Goal: Task Accomplishment & Management: Manage account settings

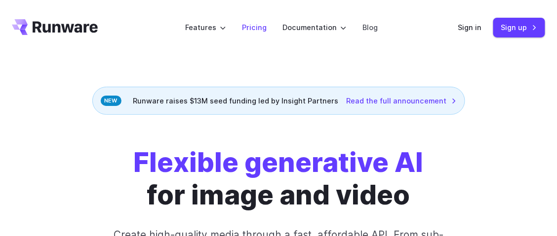
click at [253, 27] on link "Pricing" at bounding box center [254, 27] width 25 height 11
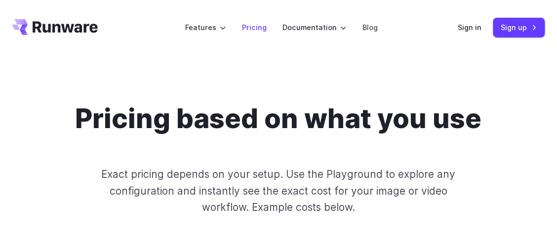
click at [261, 24] on link "Pricing" at bounding box center [254, 27] width 25 height 11
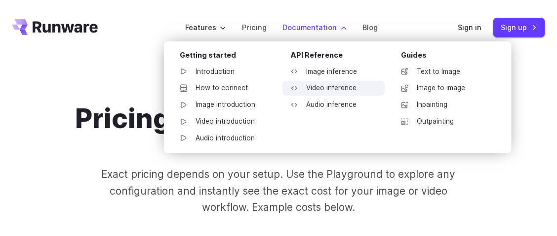
click at [344, 87] on link "Video inference" at bounding box center [333, 88] width 103 height 15
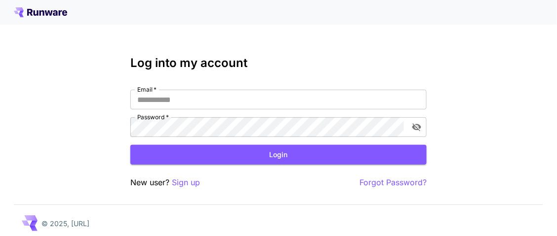
scroll to position [5, 0]
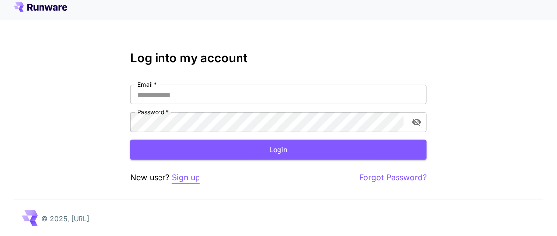
click at [179, 182] on p "Sign up" at bounding box center [186, 178] width 28 height 12
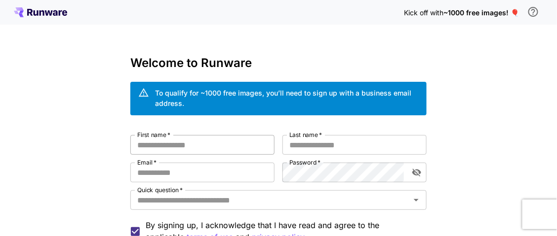
click at [195, 151] on input "First name   *" at bounding box center [202, 145] width 144 height 20
click at [0, 217] on div "Kick off with ~1000 free images! 🎈 Welcome to Runware To qualify for ~1000 free…" at bounding box center [278, 192] width 557 height 384
click at [158, 141] on input "First name   *" at bounding box center [202, 145] width 144 height 20
type input "********"
click at [312, 141] on input "Last name   *" at bounding box center [354, 145] width 144 height 20
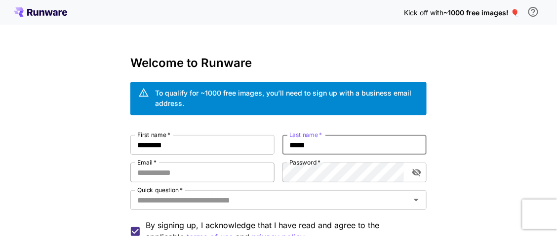
type input "*****"
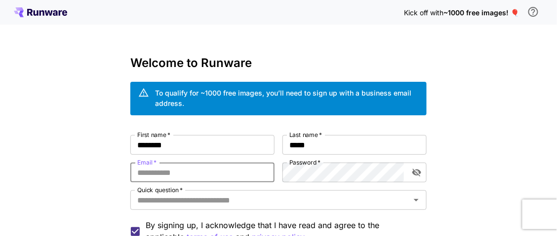
click at [240, 171] on input "Email   *" at bounding box center [202, 173] width 144 height 20
type input "**********"
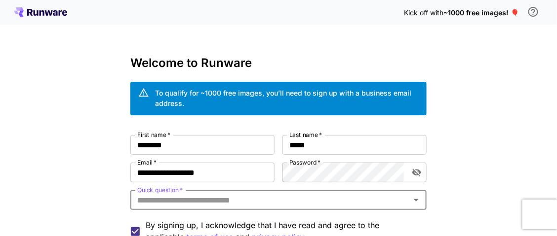
scroll to position [49, 0]
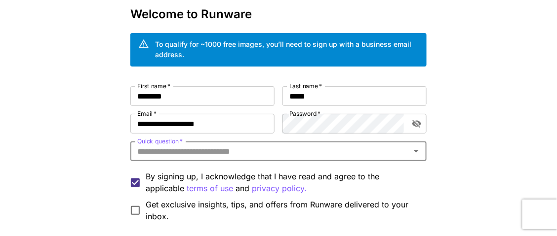
click at [415, 151] on icon "Open" at bounding box center [416, 152] width 12 height 12
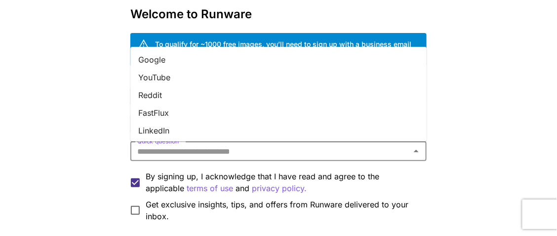
click at [204, 76] on li "YouTube" at bounding box center [278, 78] width 296 height 18
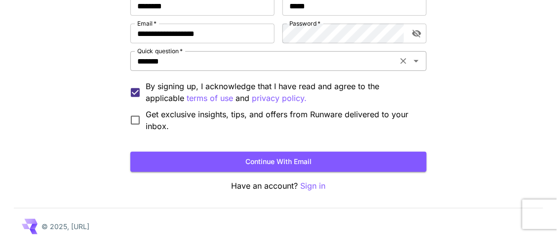
scroll to position [147, 0]
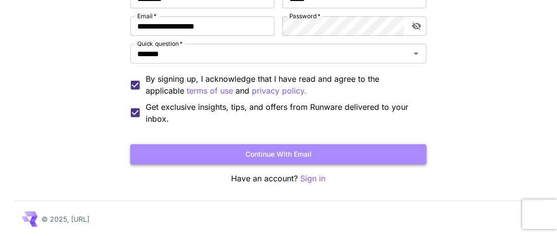
click at [310, 151] on button "Continue with email" at bounding box center [278, 155] width 296 height 20
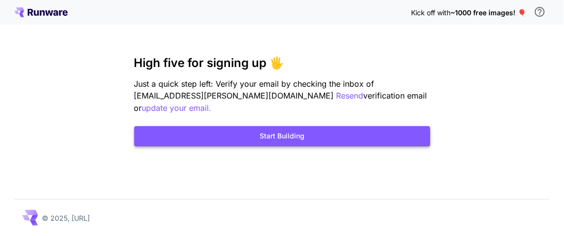
click at [354, 126] on button "Start Building" at bounding box center [282, 136] width 296 height 20
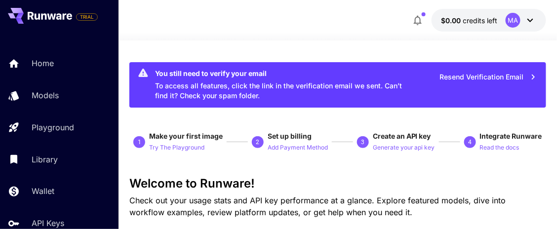
click at [527, 20] on icon at bounding box center [530, 20] width 12 height 12
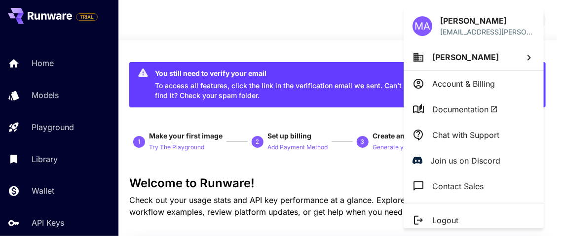
click at [305, 42] on div at bounding box center [282, 118] width 564 height 236
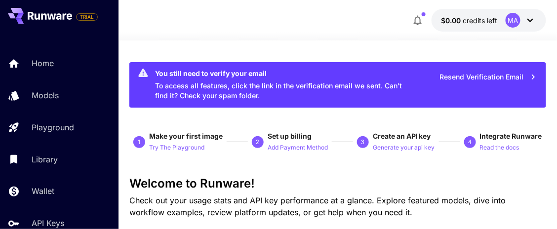
click at [531, 76] on icon "button" at bounding box center [533, 77] width 11 height 11
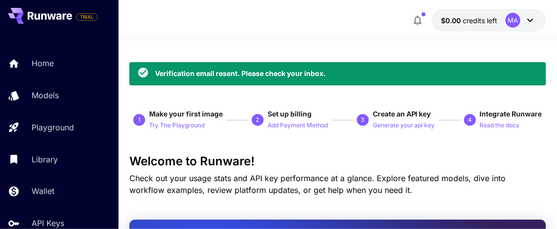
click at [495, 20] on span "credits left" at bounding box center [480, 20] width 35 height 8
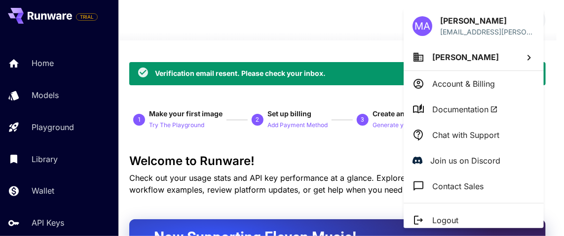
click at [460, 161] on p "Join us on Discord" at bounding box center [465, 161] width 70 height 12
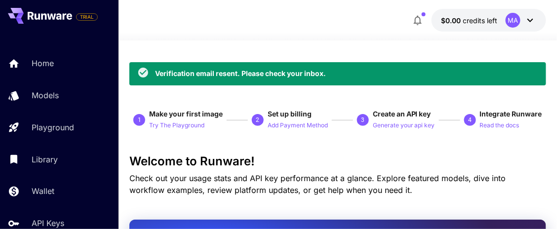
click at [517, 19] on div "MA" at bounding box center [512, 20] width 15 height 15
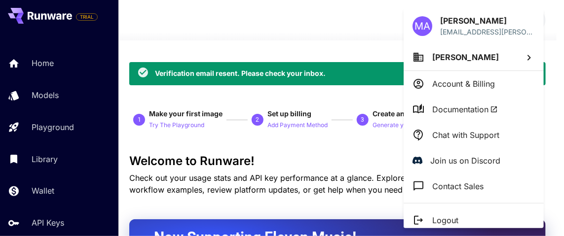
click at [477, 82] on p "Account & Billing" at bounding box center [463, 84] width 63 height 12
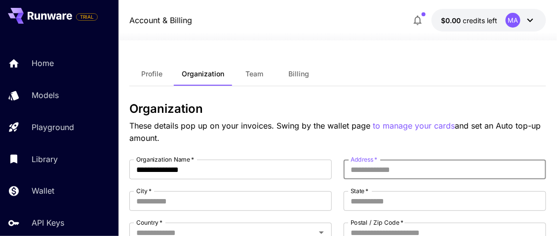
click at [405, 167] on input "Address   *" at bounding box center [444, 170] width 202 height 20
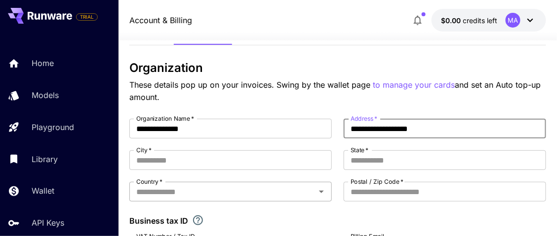
scroll to position [49, 0]
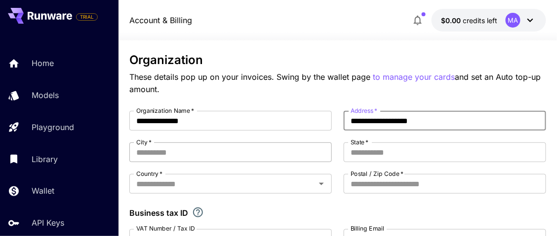
type input "**********"
click at [250, 149] on input "City   *" at bounding box center [230, 153] width 202 height 20
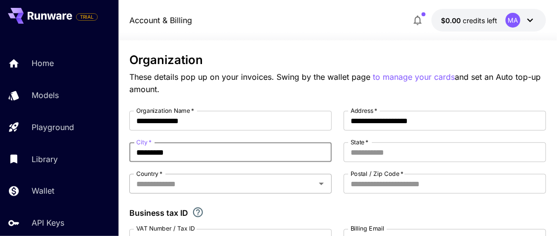
type input "*********"
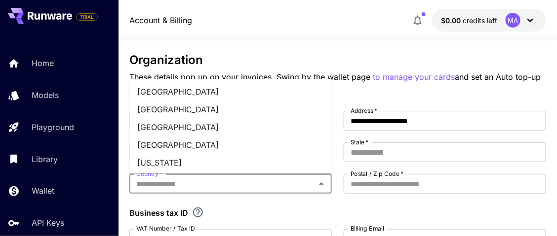
click at [260, 179] on input "Country   *" at bounding box center [222, 184] width 180 height 14
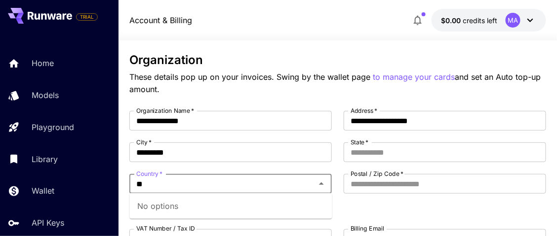
type input "*"
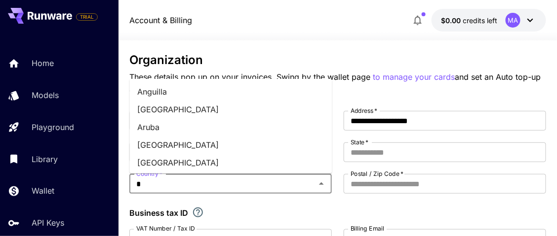
type input "**********"
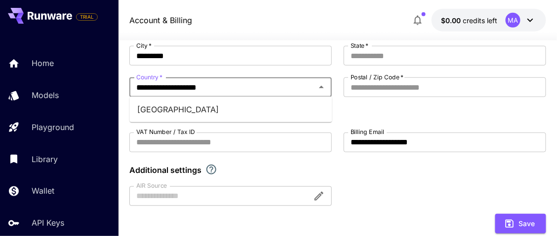
scroll to position [148, 0]
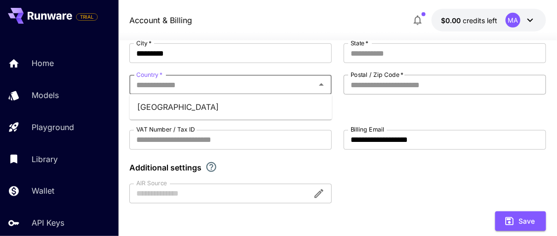
click at [425, 82] on input "Postal / Zip Code   *" at bounding box center [444, 85] width 202 height 20
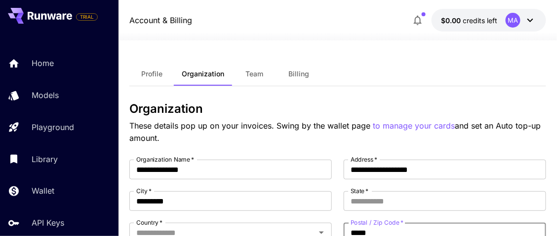
scroll to position [49, 0]
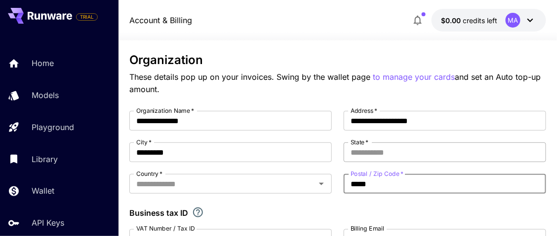
type input "*****"
click at [395, 154] on input "State   *" at bounding box center [444, 153] width 202 height 20
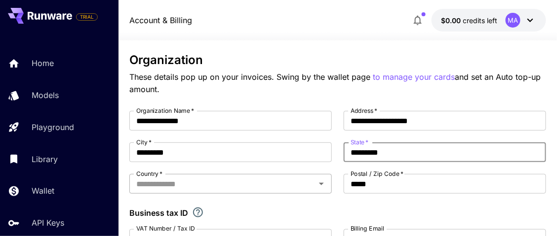
click at [320, 184] on icon "Open" at bounding box center [321, 184] width 12 height 12
type input "*********"
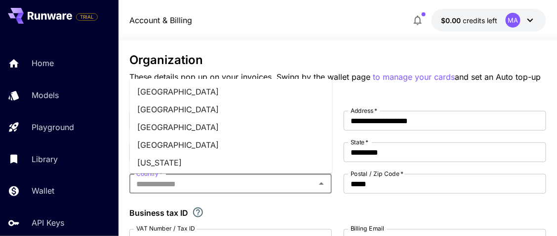
click at [324, 184] on icon "Close" at bounding box center [321, 184] width 12 height 12
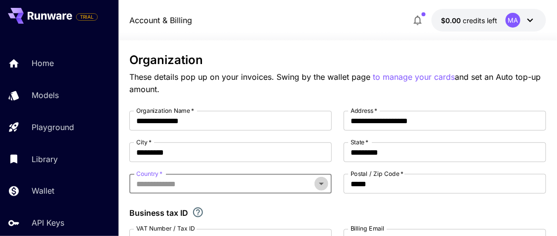
click at [324, 184] on icon "Open" at bounding box center [321, 184] width 12 height 12
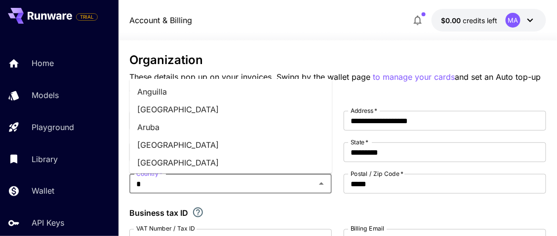
type input "**********"
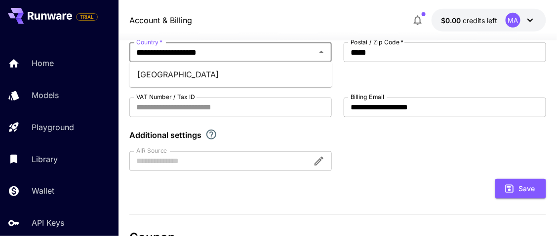
scroll to position [197, 0]
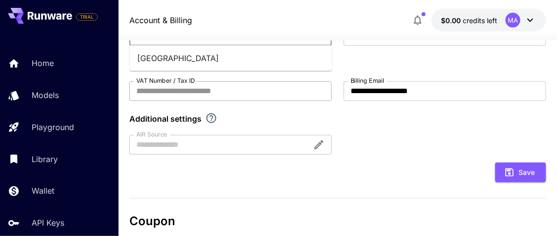
click at [217, 87] on input "VAT Number / Tax ID" at bounding box center [230, 91] width 202 height 20
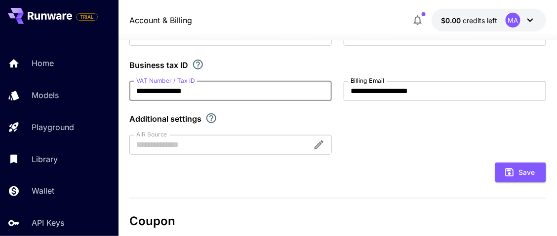
type input "**********"
click at [204, 142] on div at bounding box center [230, 145] width 202 height 20
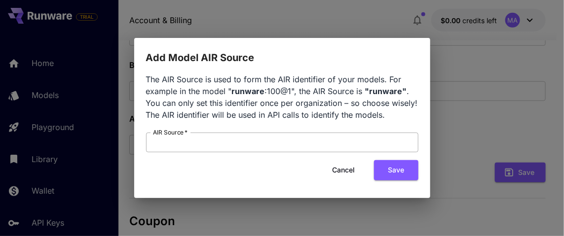
click at [261, 141] on input "AIR Source   *" at bounding box center [282, 143] width 272 height 20
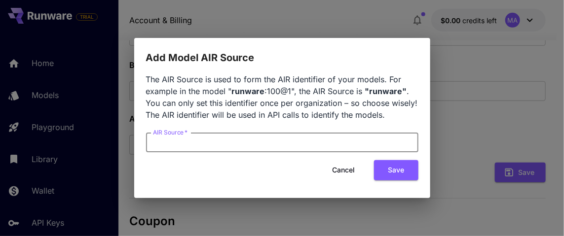
click at [264, 141] on input "AIR Source   *" at bounding box center [282, 143] width 272 height 20
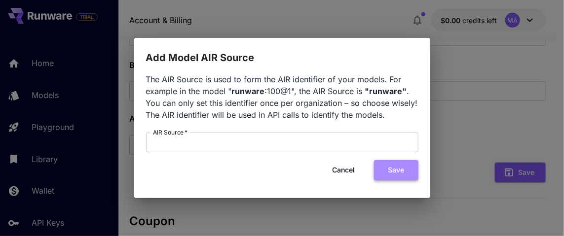
click at [388, 170] on button "Save" at bounding box center [396, 170] width 44 height 20
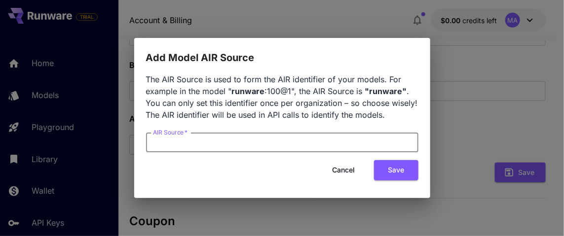
click at [345, 169] on button "Cancel" at bounding box center [344, 170] width 44 height 20
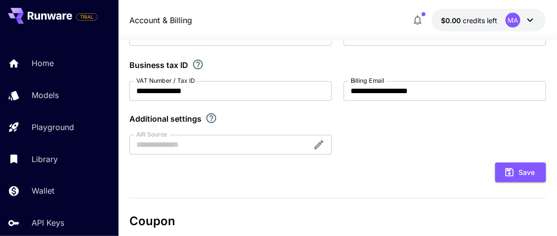
click at [321, 144] on div at bounding box center [230, 145] width 202 height 20
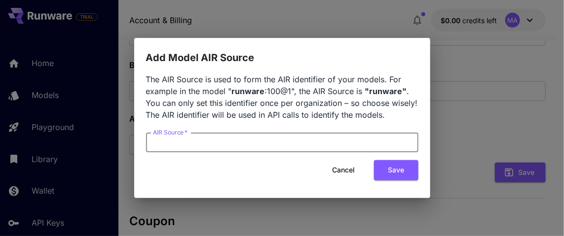
click at [319, 143] on input "AIR Source   *" at bounding box center [282, 143] width 272 height 20
click at [406, 173] on button "Save" at bounding box center [396, 170] width 44 height 20
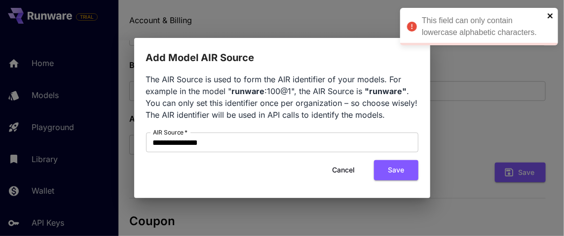
click at [554, 14] on icon "close" at bounding box center [550, 16] width 7 height 8
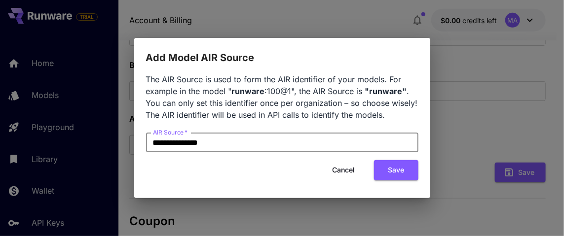
click at [226, 143] on input "**********" at bounding box center [282, 143] width 272 height 20
type input "*"
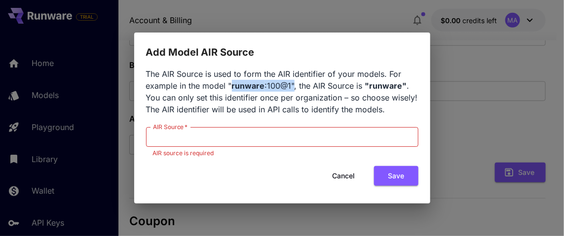
drag, startPoint x: 292, startPoint y: 83, endPoint x: 230, endPoint y: 86, distance: 62.2
click at [230, 86] on span "The AIR Source is used to form the AIR identifier of your models. For example i…" at bounding box center [282, 91] width 272 height 45
copy span "runware :100@1""
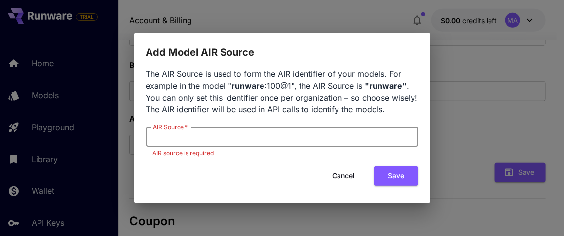
click at [218, 140] on input "AIR Source   *" at bounding box center [282, 137] width 272 height 20
paste input "**********"
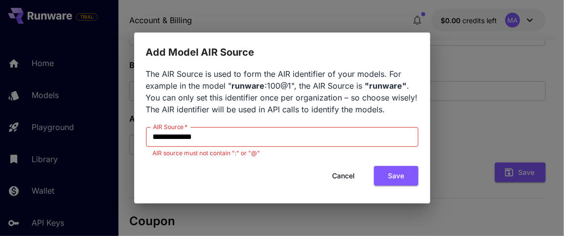
click at [264, 170] on div "Cancel Save" at bounding box center [282, 176] width 272 height 20
click at [247, 133] on input "**********" at bounding box center [282, 137] width 272 height 20
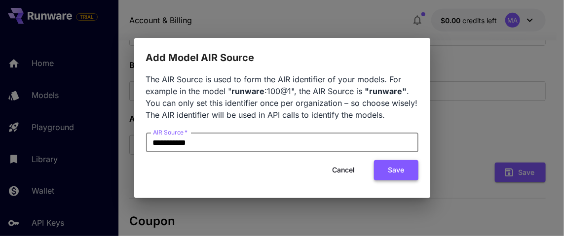
click at [402, 176] on button "Save" at bounding box center [396, 170] width 44 height 20
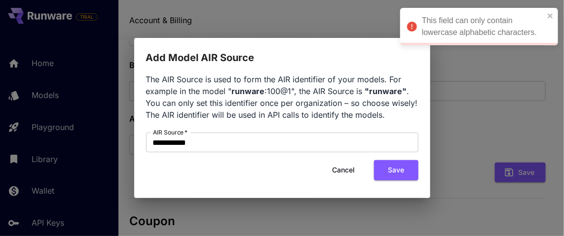
click at [551, 15] on icon "close" at bounding box center [550, 15] width 5 height 5
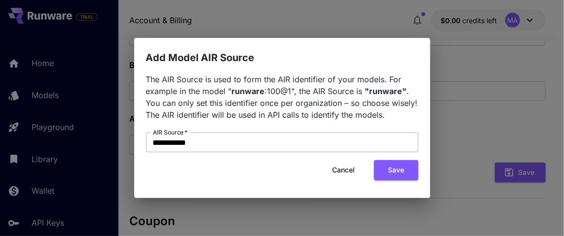
click at [250, 133] on input "**********" at bounding box center [282, 143] width 272 height 20
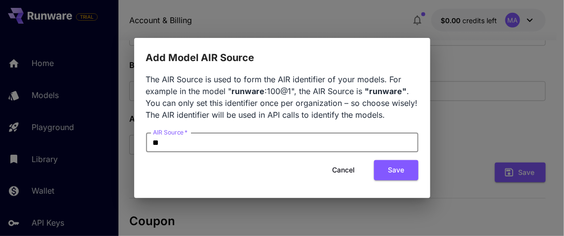
type input "*"
type input "**********"
click at [397, 177] on button "Save" at bounding box center [396, 170] width 44 height 20
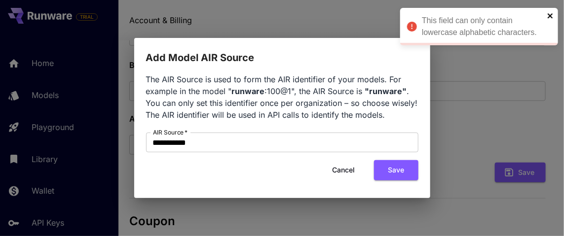
click at [552, 14] on icon "close" at bounding box center [550, 15] width 5 height 5
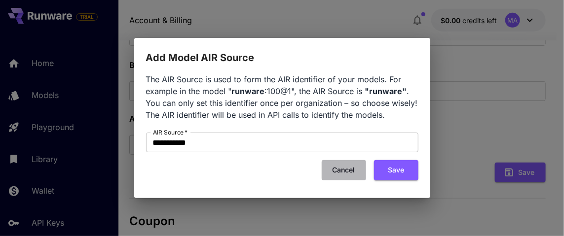
click at [340, 174] on button "Cancel" at bounding box center [344, 170] width 44 height 20
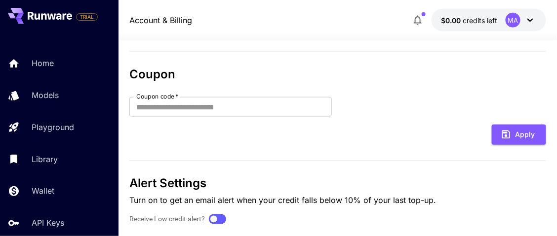
scroll to position [345, 0]
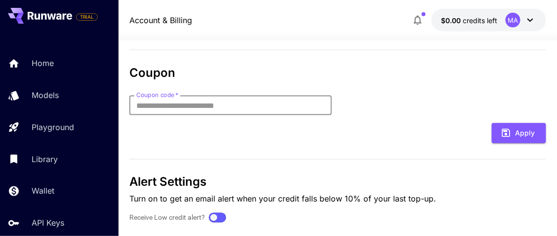
click at [237, 101] on input "Coupon code   *" at bounding box center [230, 106] width 202 height 20
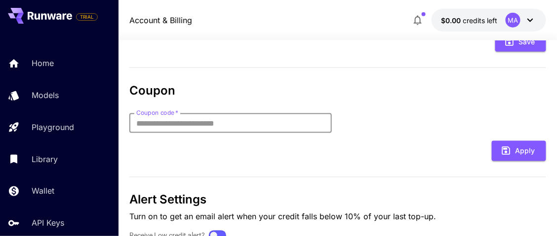
scroll to position [229, 0]
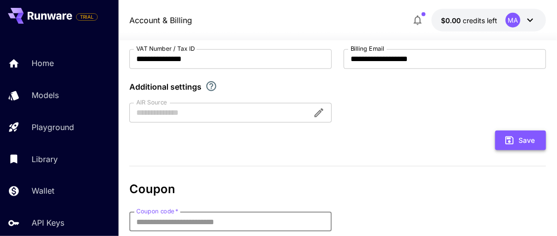
click at [522, 140] on button "Save" at bounding box center [520, 141] width 51 height 20
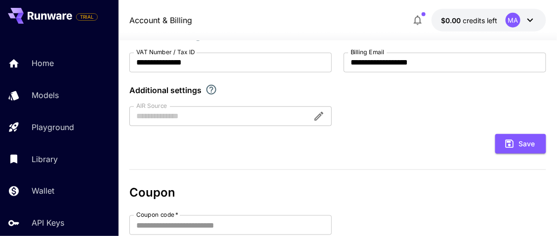
click at [223, 113] on div at bounding box center [230, 117] width 202 height 20
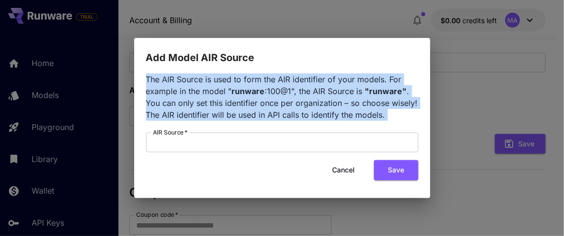
drag, startPoint x: 144, startPoint y: 71, endPoint x: 270, endPoint y: 126, distance: 138.1
click at [270, 126] on div "The AIR Source is used to form the AIR identifier of your models. For example i…" at bounding box center [282, 132] width 296 height 133
copy div "The AIR Source is used to form the AIR identifier of your models. For example i…"
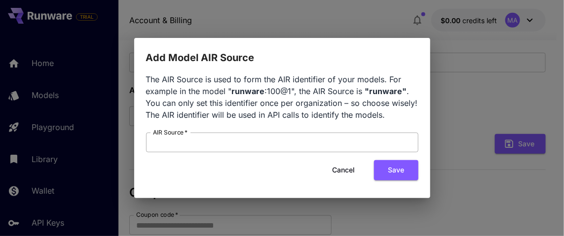
click at [222, 142] on input "AIR Source   *" at bounding box center [282, 143] width 272 height 20
click at [401, 165] on button "Save" at bounding box center [396, 170] width 44 height 20
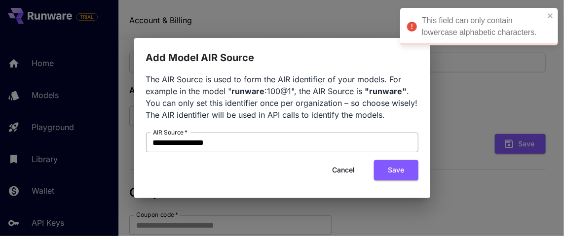
click at [156, 140] on input "**********" at bounding box center [282, 143] width 272 height 20
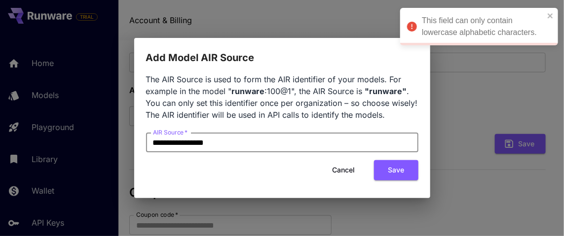
click at [180, 145] on input "**********" at bounding box center [282, 143] width 272 height 20
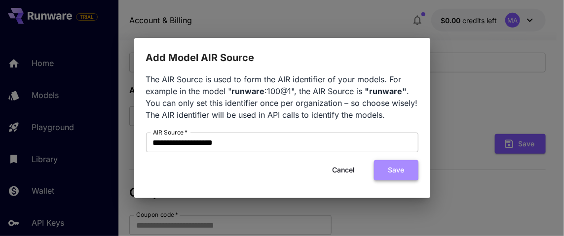
click at [385, 174] on button "Save" at bounding box center [396, 170] width 44 height 20
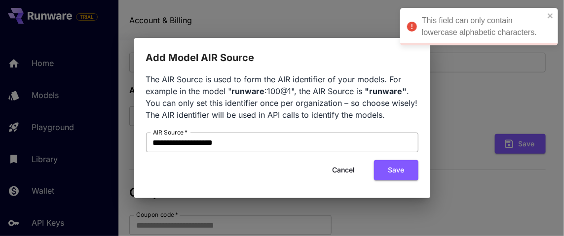
click at [157, 142] on input "**********" at bounding box center [282, 143] width 272 height 20
click at [391, 166] on button "Save" at bounding box center [396, 170] width 44 height 20
click at [552, 12] on icon "close" at bounding box center [550, 16] width 7 height 8
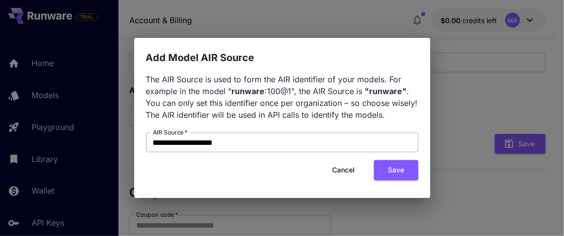
click at [207, 142] on input "**********" at bounding box center [282, 143] width 272 height 20
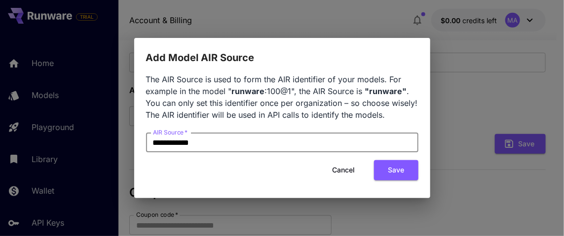
type input "**********"
click at [389, 171] on button "Save" at bounding box center [396, 170] width 44 height 20
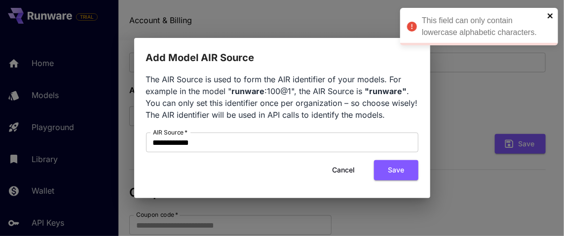
click at [548, 18] on icon "close" at bounding box center [550, 15] width 5 height 5
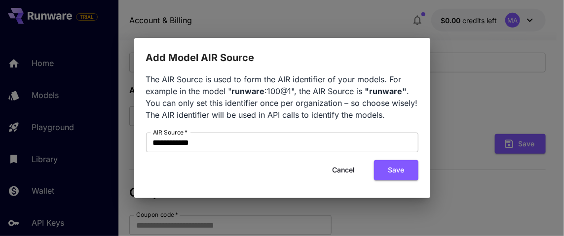
click at [352, 172] on button "Cancel" at bounding box center [344, 170] width 44 height 20
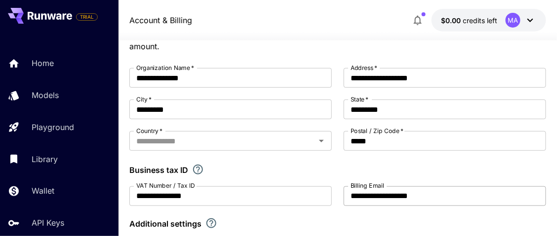
scroll to position [77, 0]
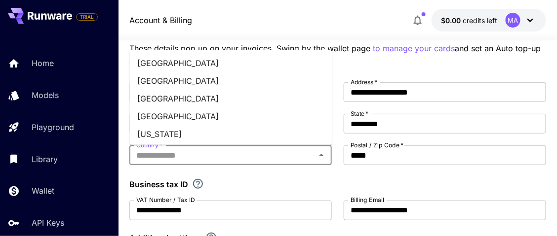
click at [307, 154] on input "Country   *" at bounding box center [222, 156] width 180 height 14
type input "**********"
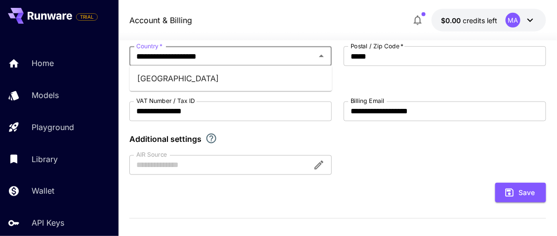
scroll to position [176, 0]
click at [316, 167] on div at bounding box center [230, 166] width 202 height 20
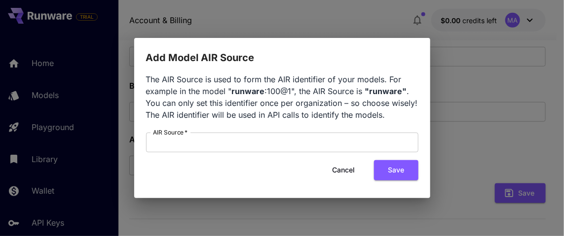
click at [356, 173] on button "Cancel" at bounding box center [344, 170] width 44 height 20
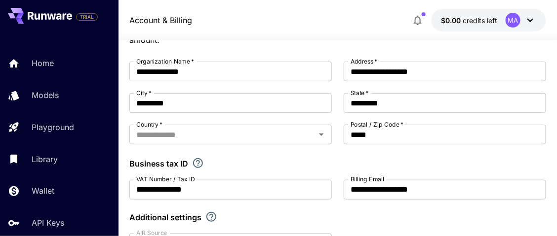
scroll to position [77, 0]
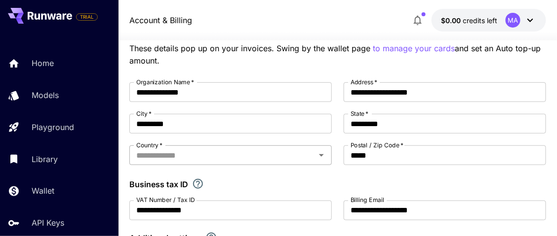
click at [320, 152] on icon "Open" at bounding box center [321, 156] width 12 height 12
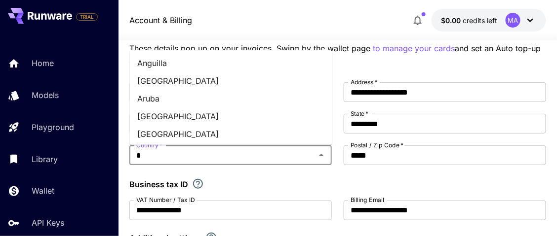
type input "**********"
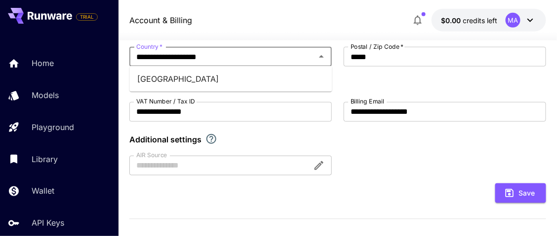
scroll to position [226, 0]
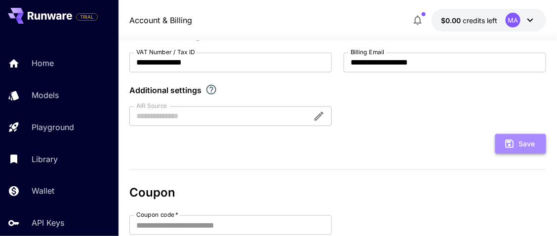
click at [510, 146] on icon "submit" at bounding box center [509, 144] width 11 height 11
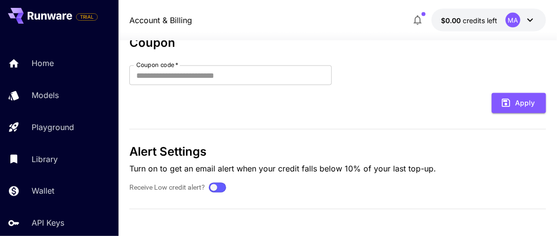
scroll to position [377, 0]
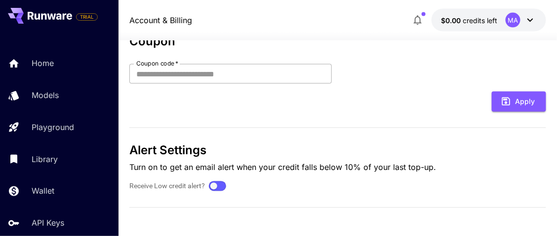
click at [283, 72] on input "Coupon code   *" at bounding box center [230, 74] width 202 height 20
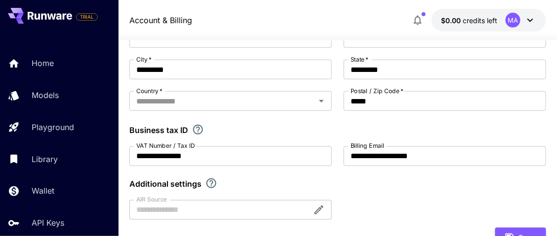
scroll to position [32, 0]
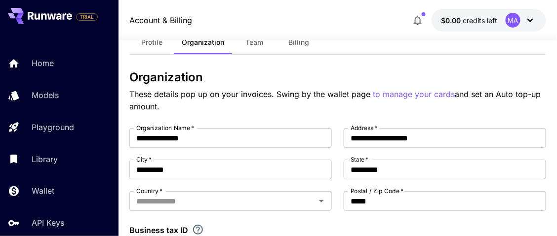
click at [522, 23] on div "MA" at bounding box center [520, 20] width 31 height 15
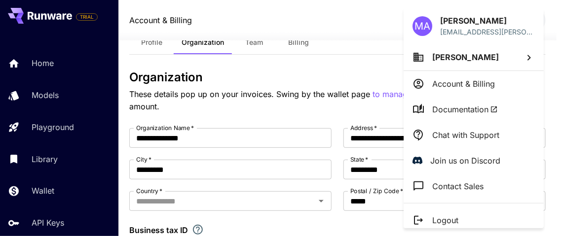
click at [466, 84] on p "Account & Billing" at bounding box center [463, 84] width 63 height 12
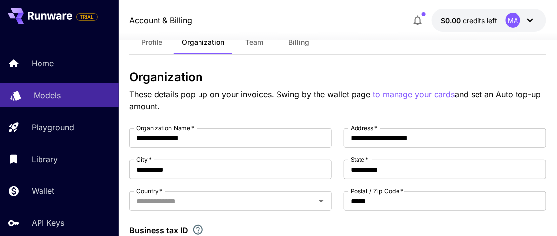
click at [51, 95] on p "Models" at bounding box center [47, 95] width 27 height 12
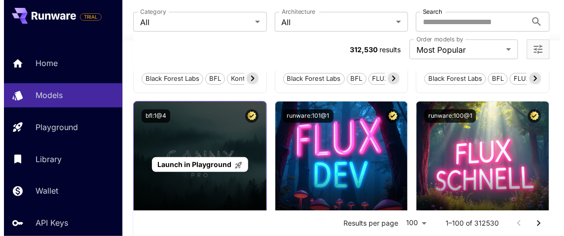
scroll to position [789, 0]
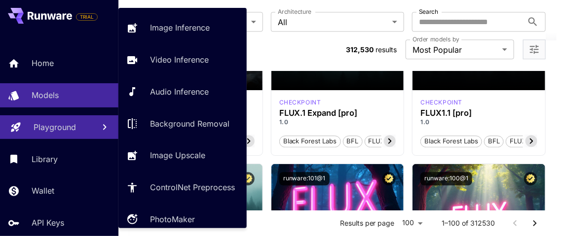
click at [30, 130] on link "Playground" at bounding box center [59, 127] width 118 height 24
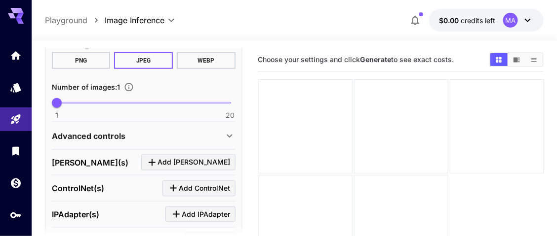
scroll to position [397, 0]
